Goal: Task Accomplishment & Management: Manage account settings

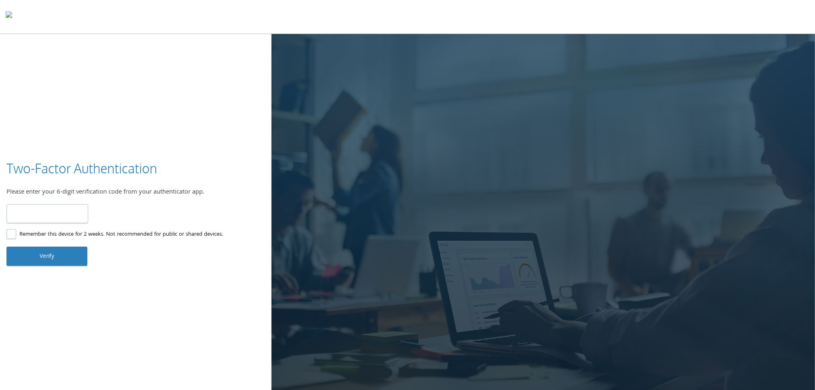
click at [66, 221] on input "number" at bounding box center [47, 213] width 82 height 19
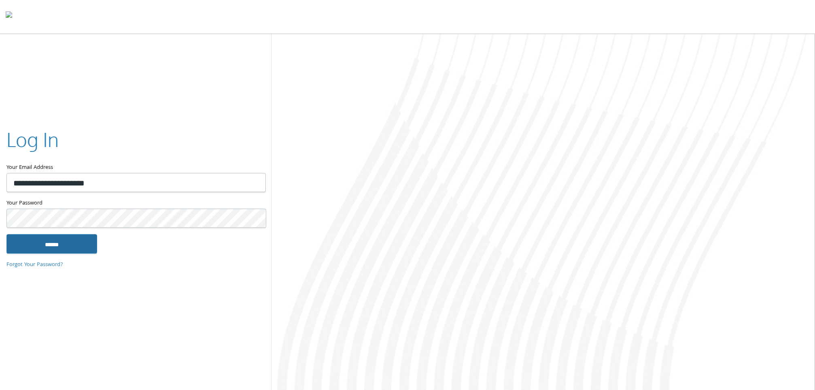
click at [46, 248] on input "******" at bounding box center [51, 243] width 91 height 19
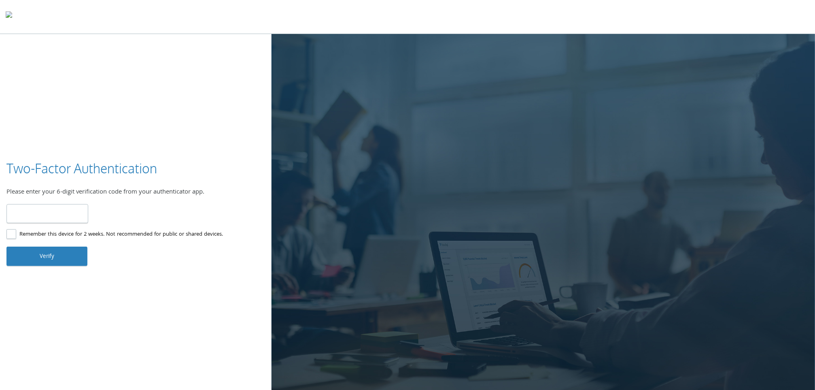
type input "******"
